Goal: Transaction & Acquisition: Purchase product/service

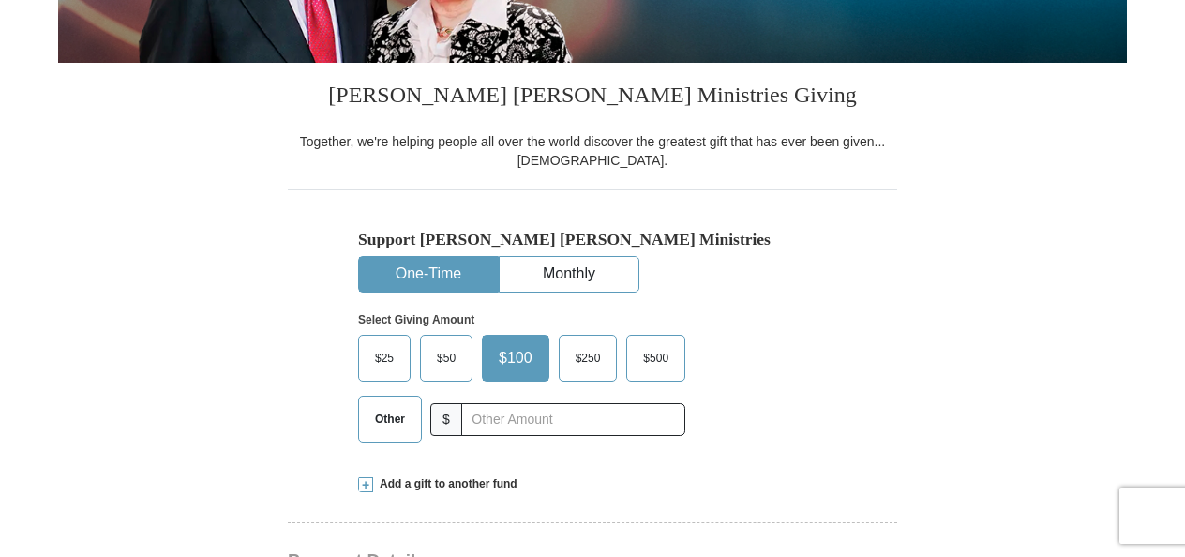
scroll to position [500, 0]
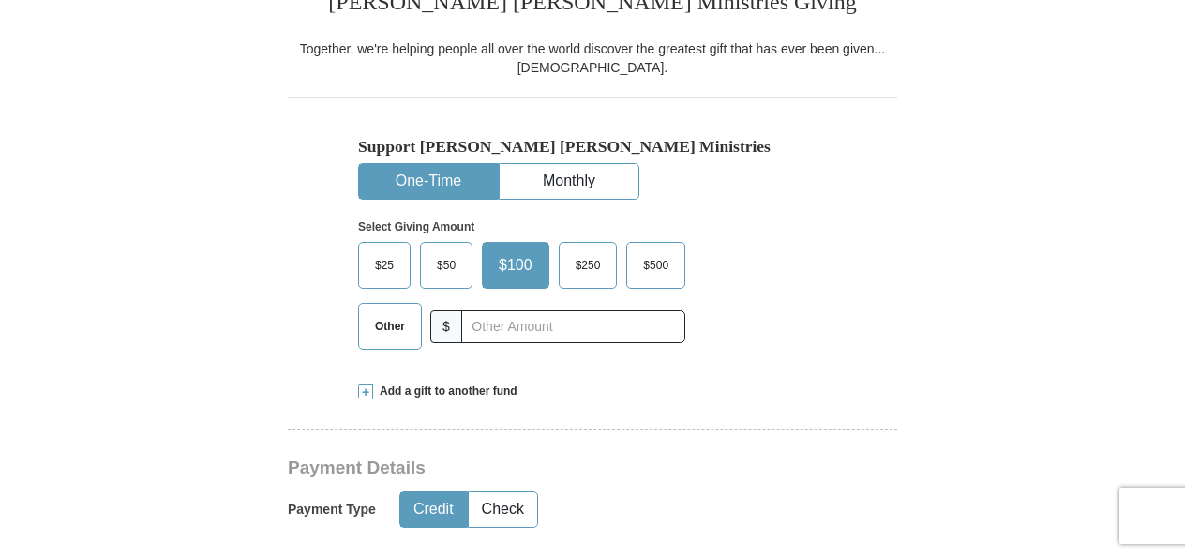
click at [442, 269] on span "$50" at bounding box center [447, 265] width 38 height 28
click at [0, 0] on input "$50" at bounding box center [0, 0] width 0 height 0
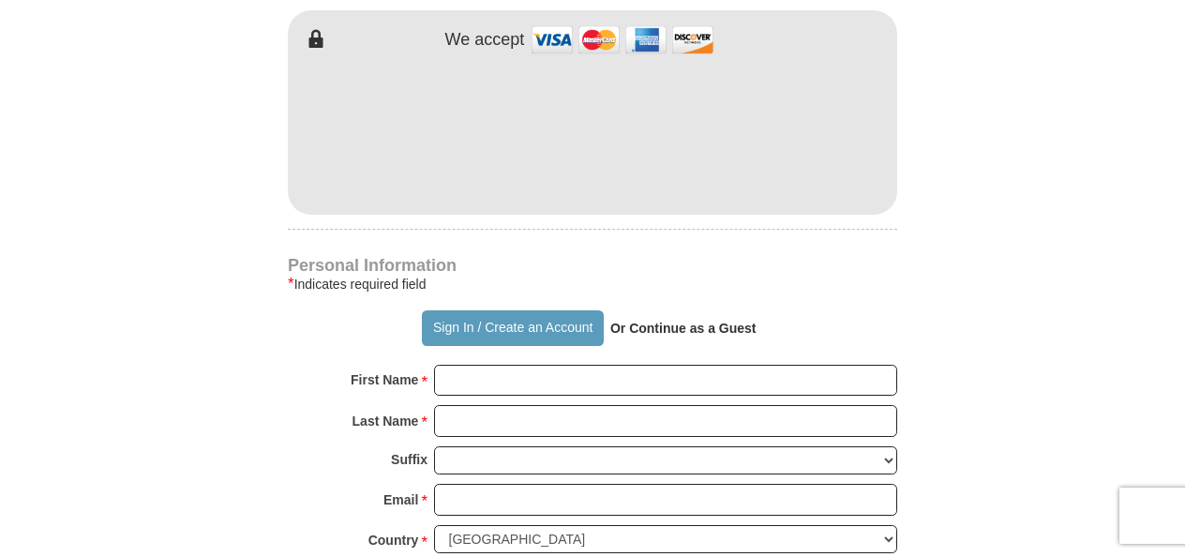
scroll to position [1050, 0]
click at [528, 324] on button "Sign In / Create an Account" at bounding box center [512, 329] width 181 height 36
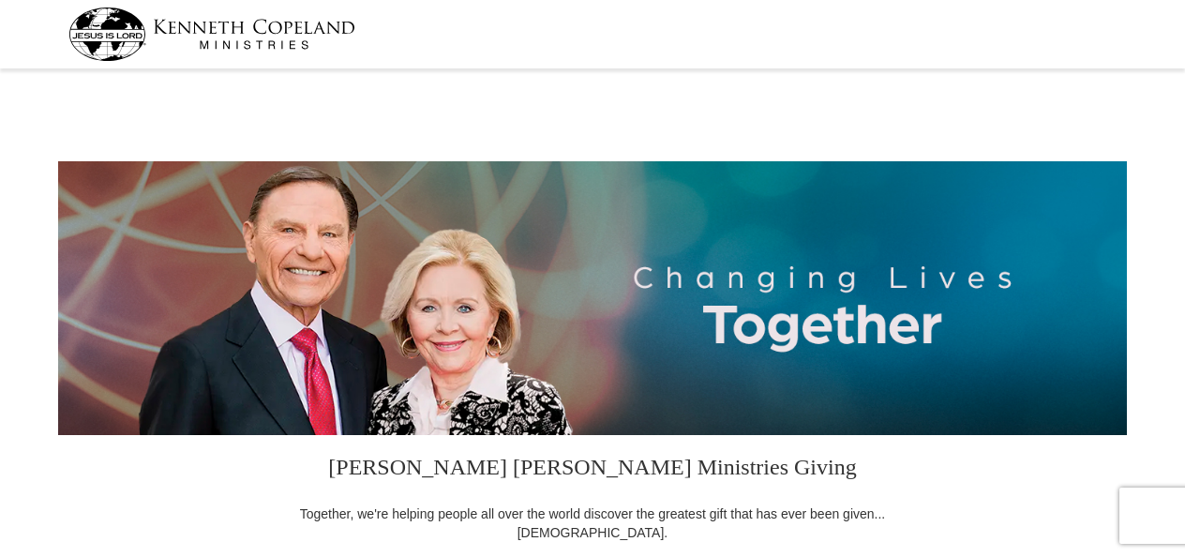
select select "FL"
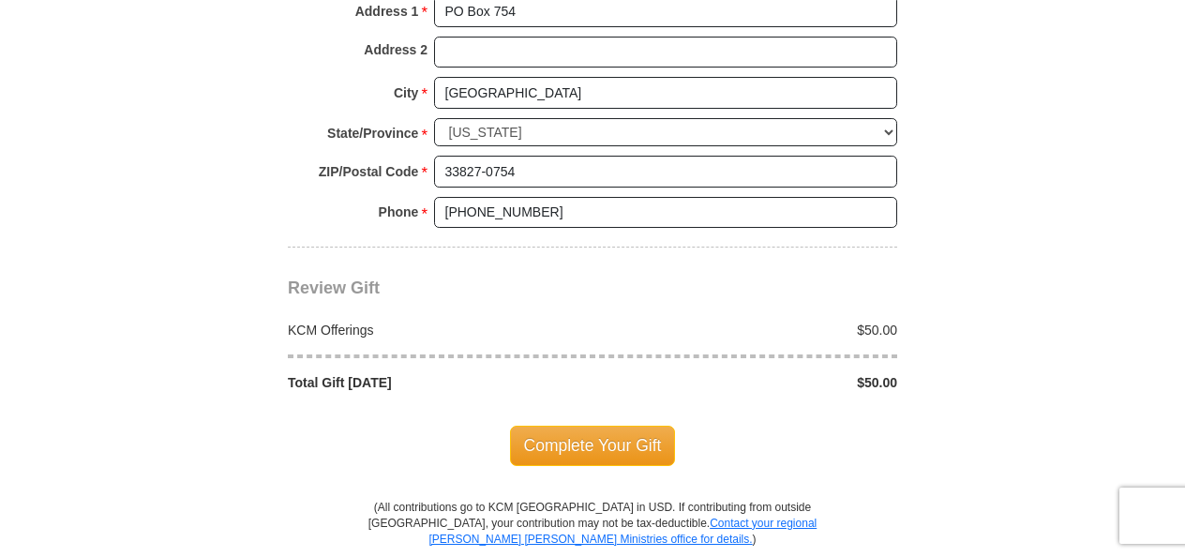
scroll to position [1513, 0]
click at [540, 426] on span "Complete Your Gift" at bounding box center [593, 445] width 166 height 39
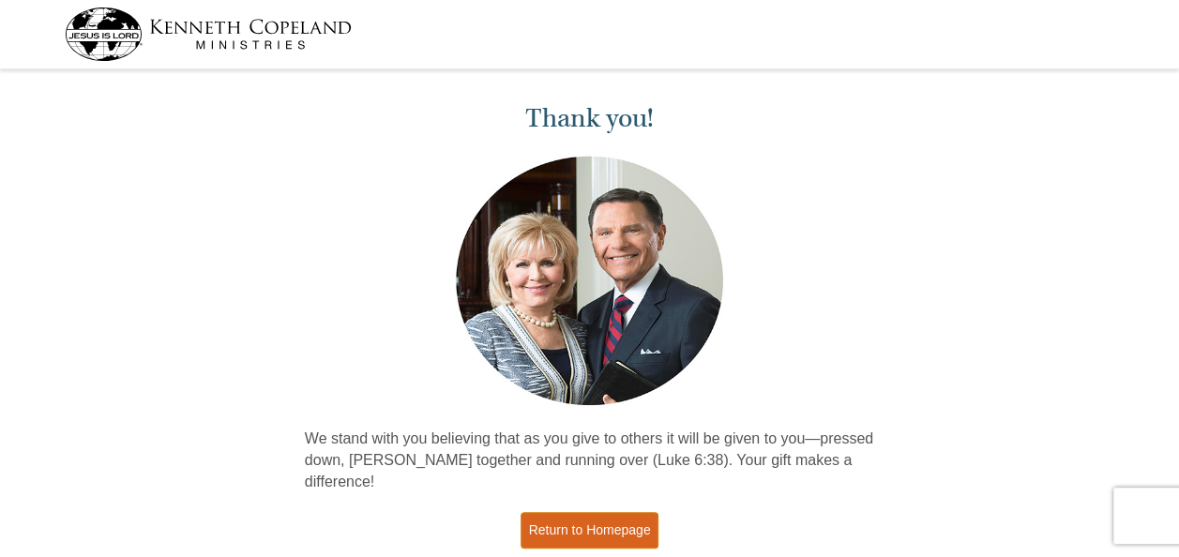
click at [601, 512] on link "Return to Homepage" at bounding box center [589, 530] width 139 height 37
